Goal: Information Seeking & Learning: Learn about a topic

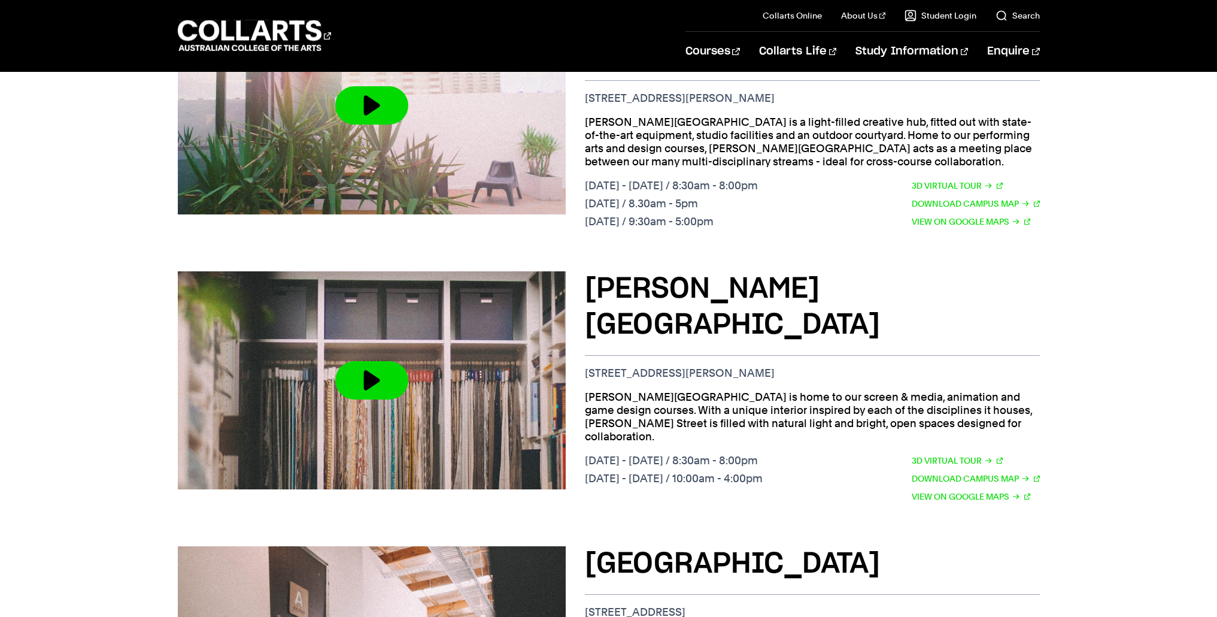
scroll to position [963, 0]
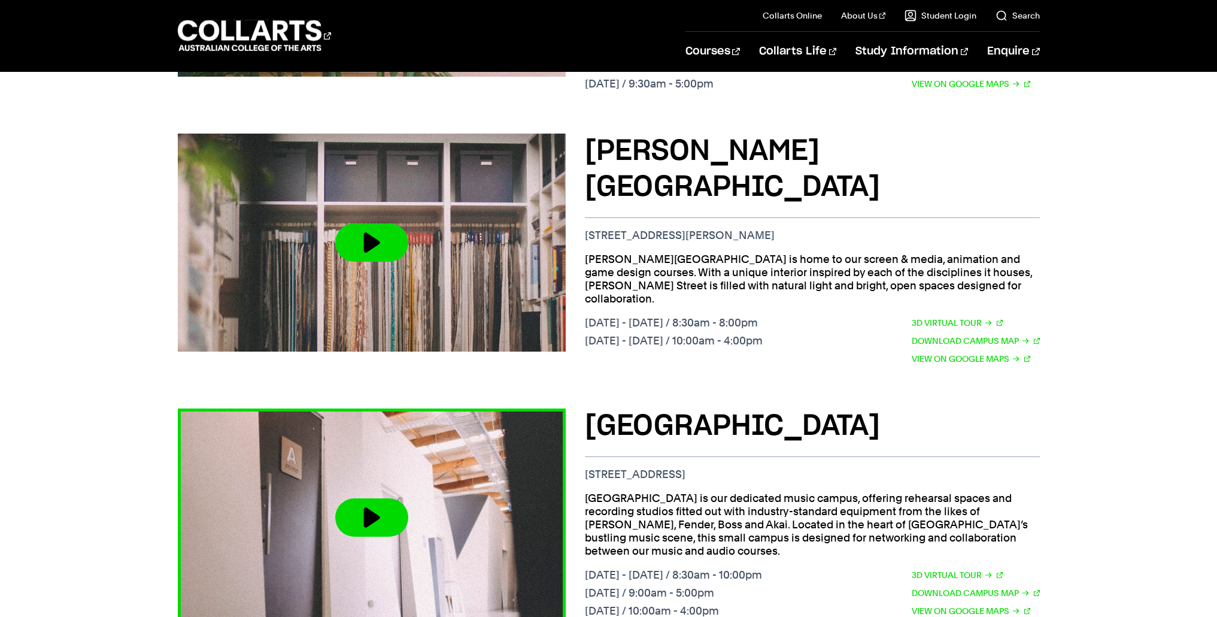
click at [374, 498] on button at bounding box center [371, 517] width 73 height 38
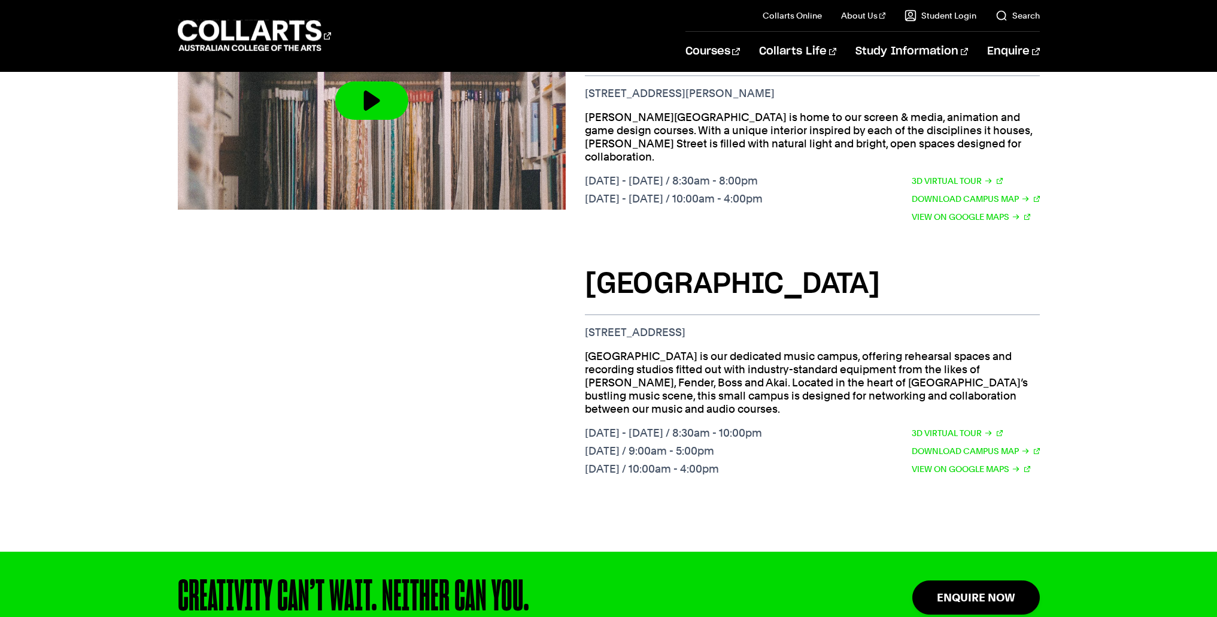
scroll to position [1095, 0]
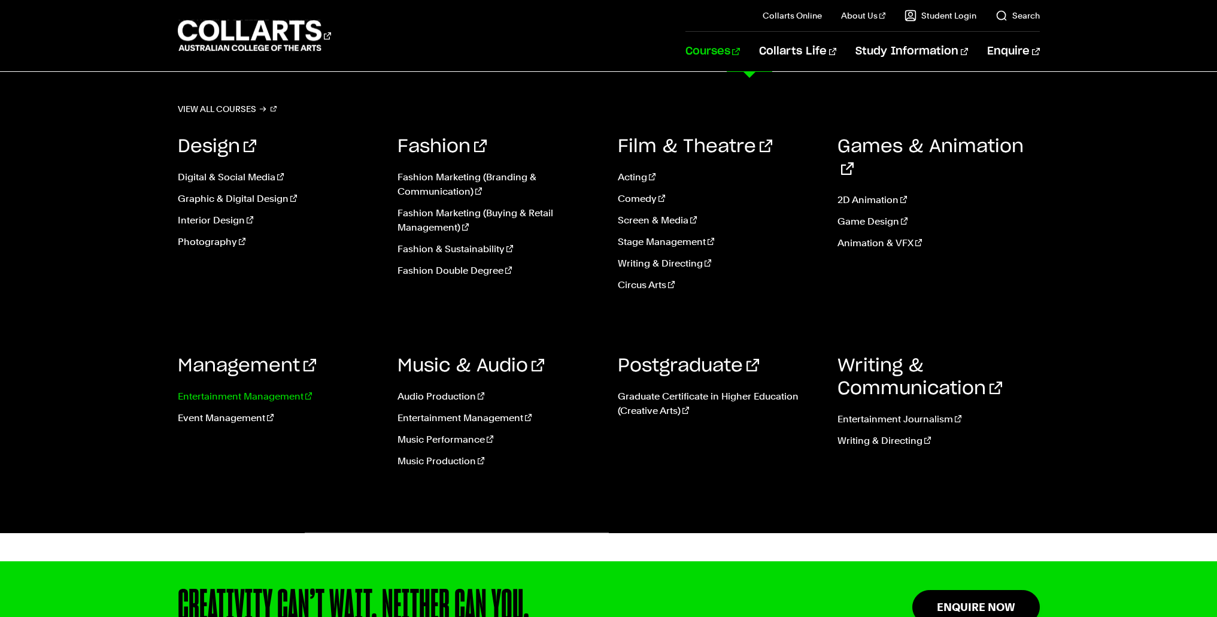
click at [256, 397] on link "Entertainment Management" at bounding box center [279, 396] width 202 height 14
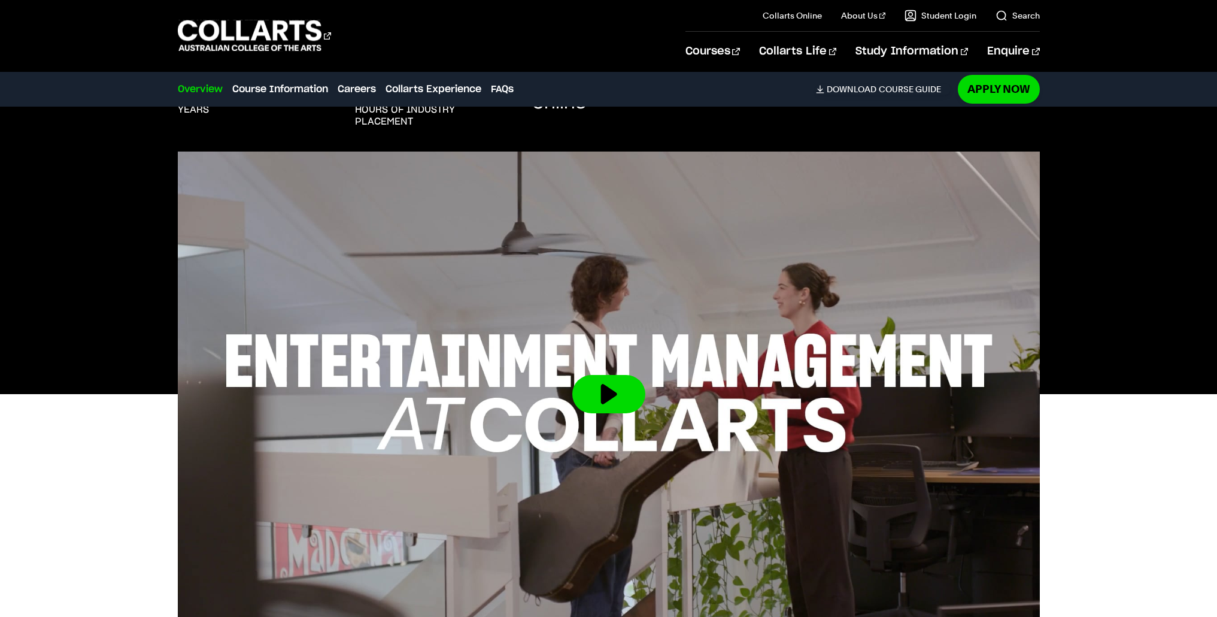
scroll to position [283, 0]
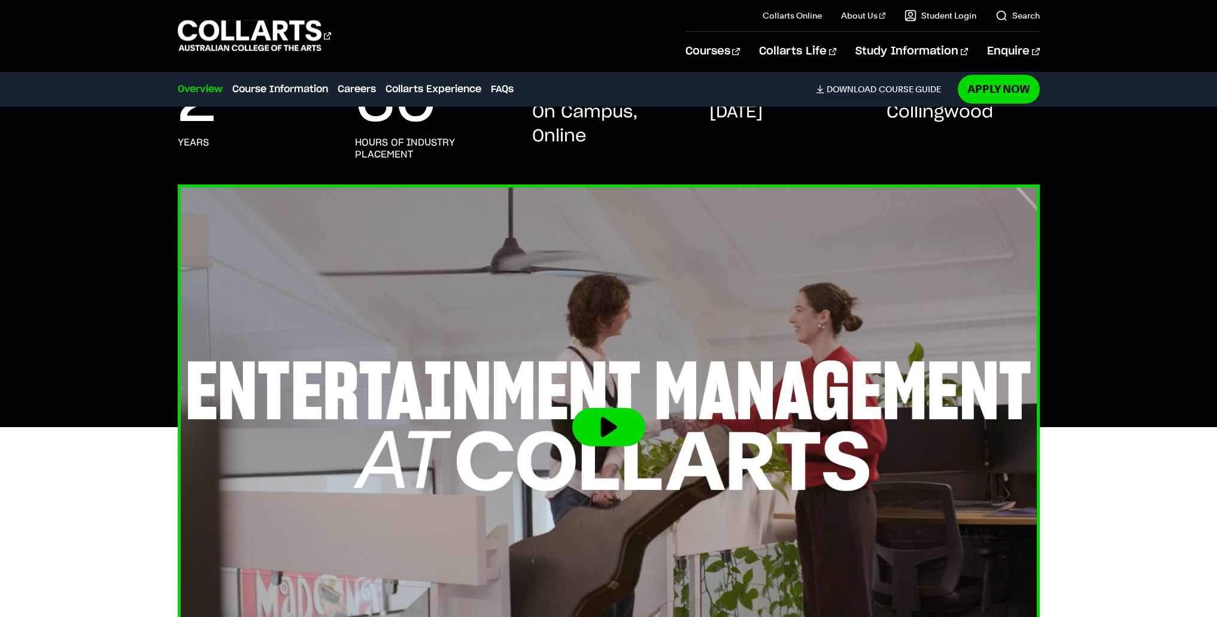
click at [609, 437] on button at bounding box center [608, 427] width 73 height 38
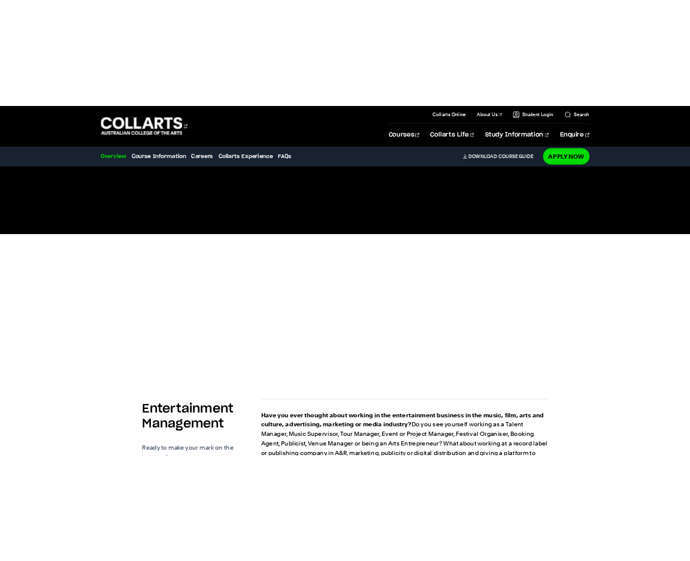
scroll to position [566, 0]
